Goal: Check status: Check status

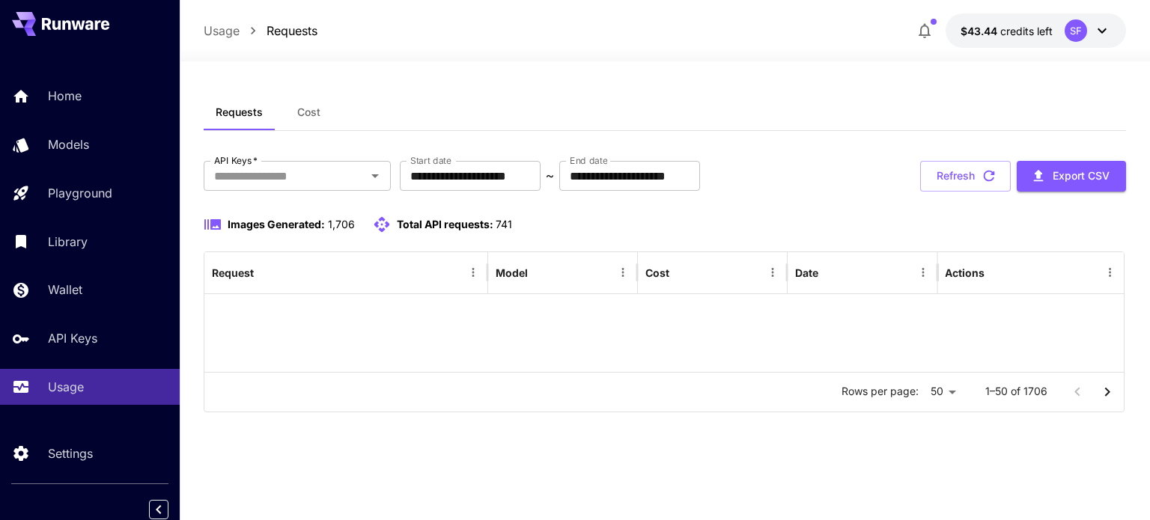
click at [976, 35] on span "$43.44" at bounding box center [981, 31] width 40 height 13
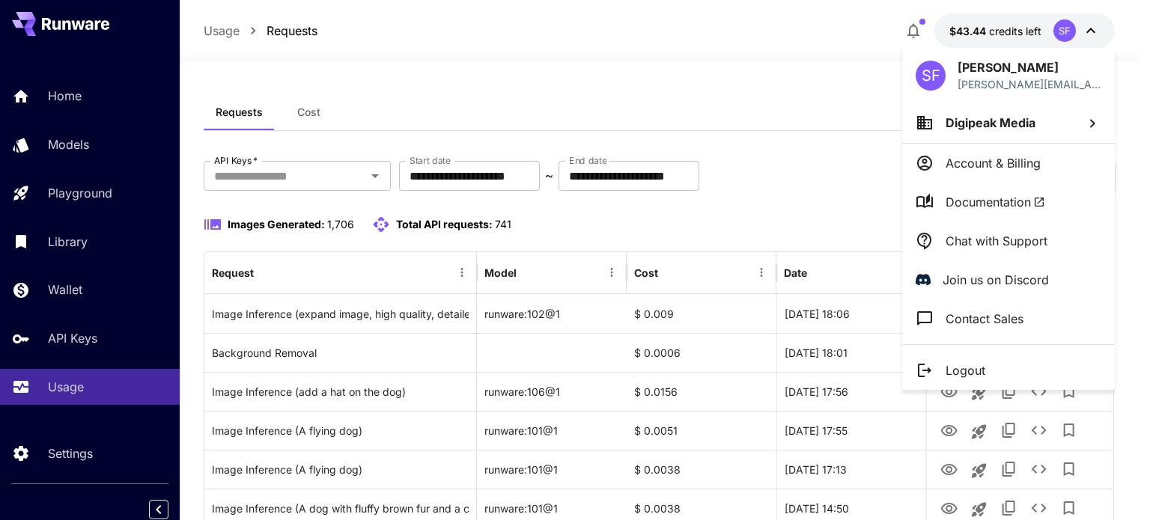
click at [814, 65] on div at bounding box center [575, 260] width 1150 height 520
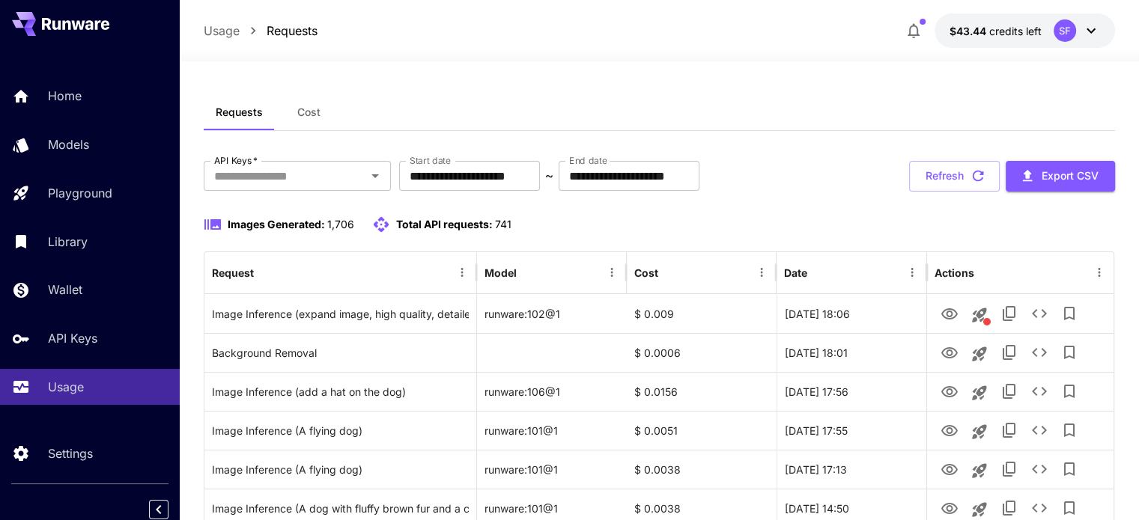
click at [965, 176] on button "Refresh" at bounding box center [954, 176] width 91 height 31
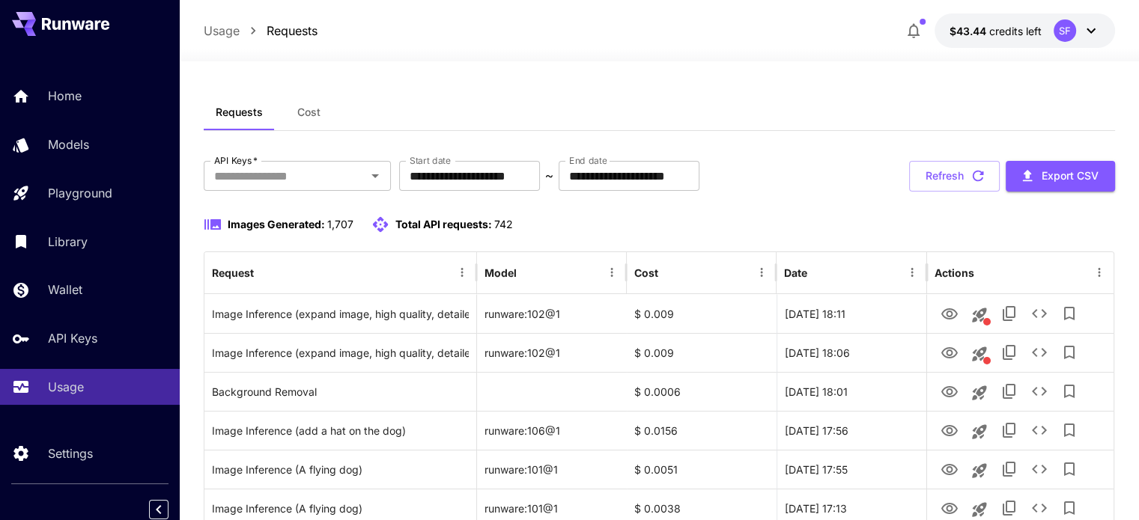
drag, startPoint x: 967, startPoint y: 170, endPoint x: 912, endPoint y: 288, distance: 130.3
click at [967, 170] on button "Refresh" at bounding box center [954, 176] width 91 height 31
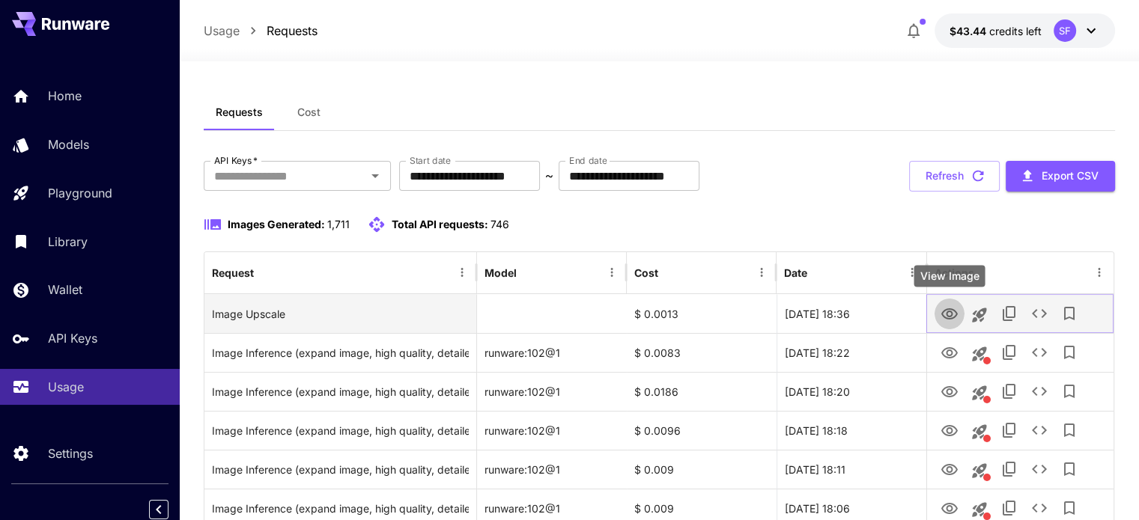
click at [946, 314] on icon "View Image" at bounding box center [949, 313] width 16 height 11
click at [1039, 308] on icon "See details" at bounding box center [1039, 314] width 18 height 18
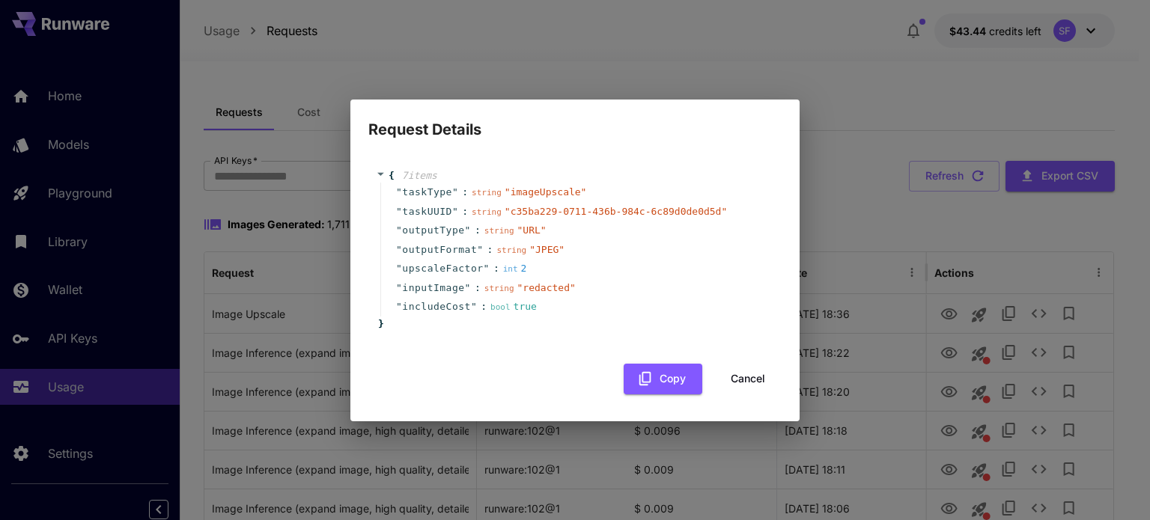
click at [759, 377] on button "Cancel" at bounding box center [747, 379] width 67 height 31
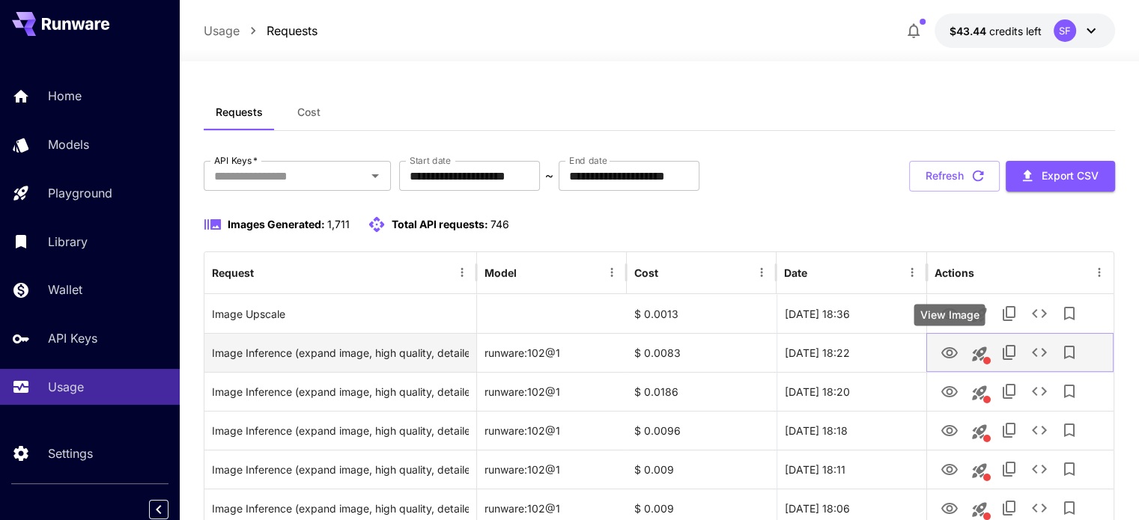
click at [940, 353] on icon "View Image" at bounding box center [949, 353] width 18 height 18
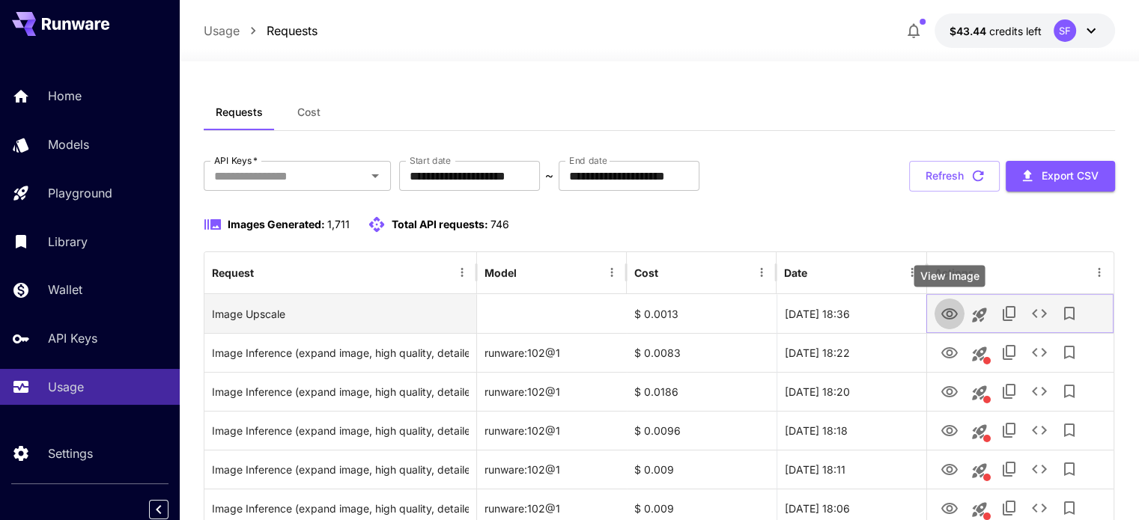
click at [946, 310] on icon "View Image" at bounding box center [949, 314] width 18 height 18
